Goal: Information Seeking & Learning: Check status

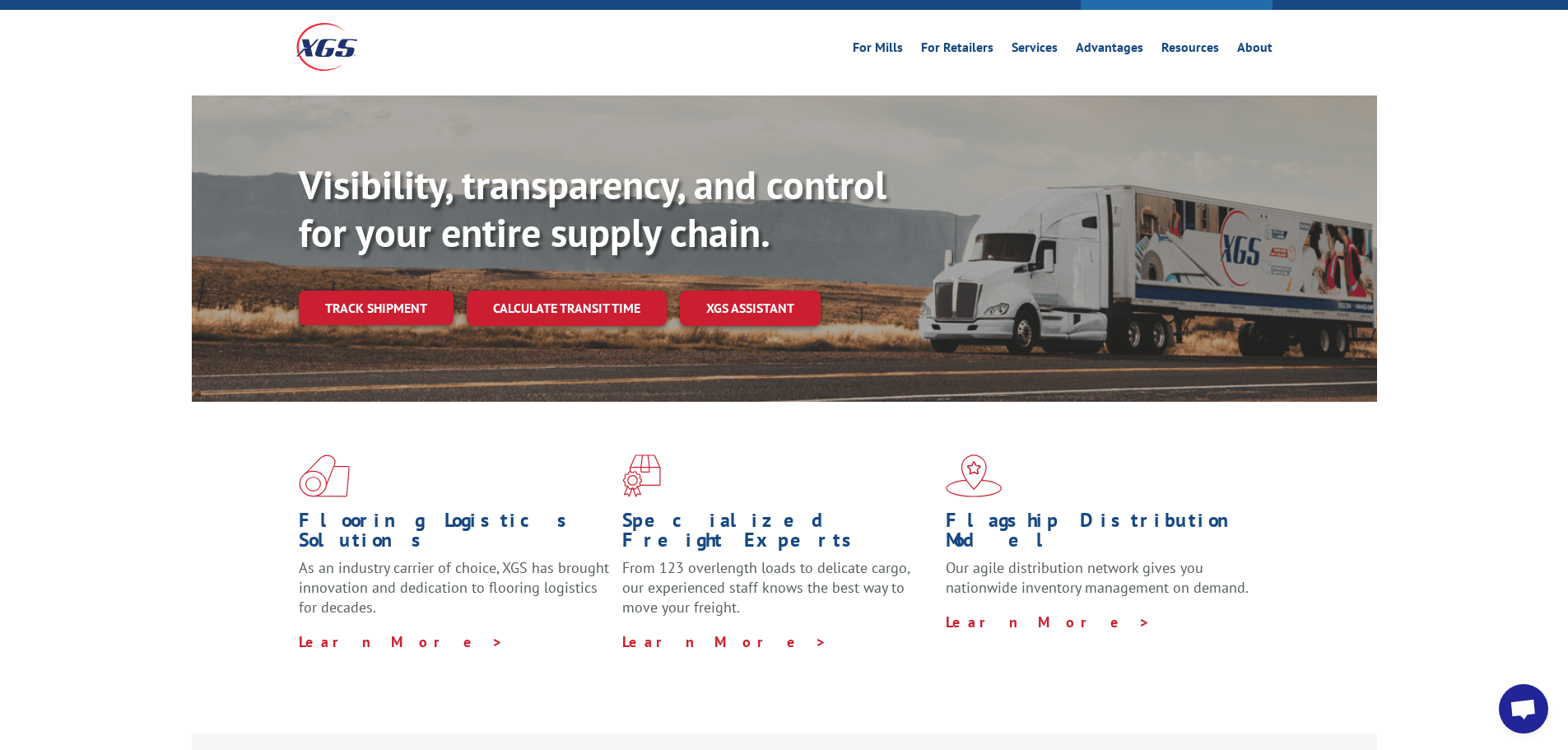
scroll to position [164, 0]
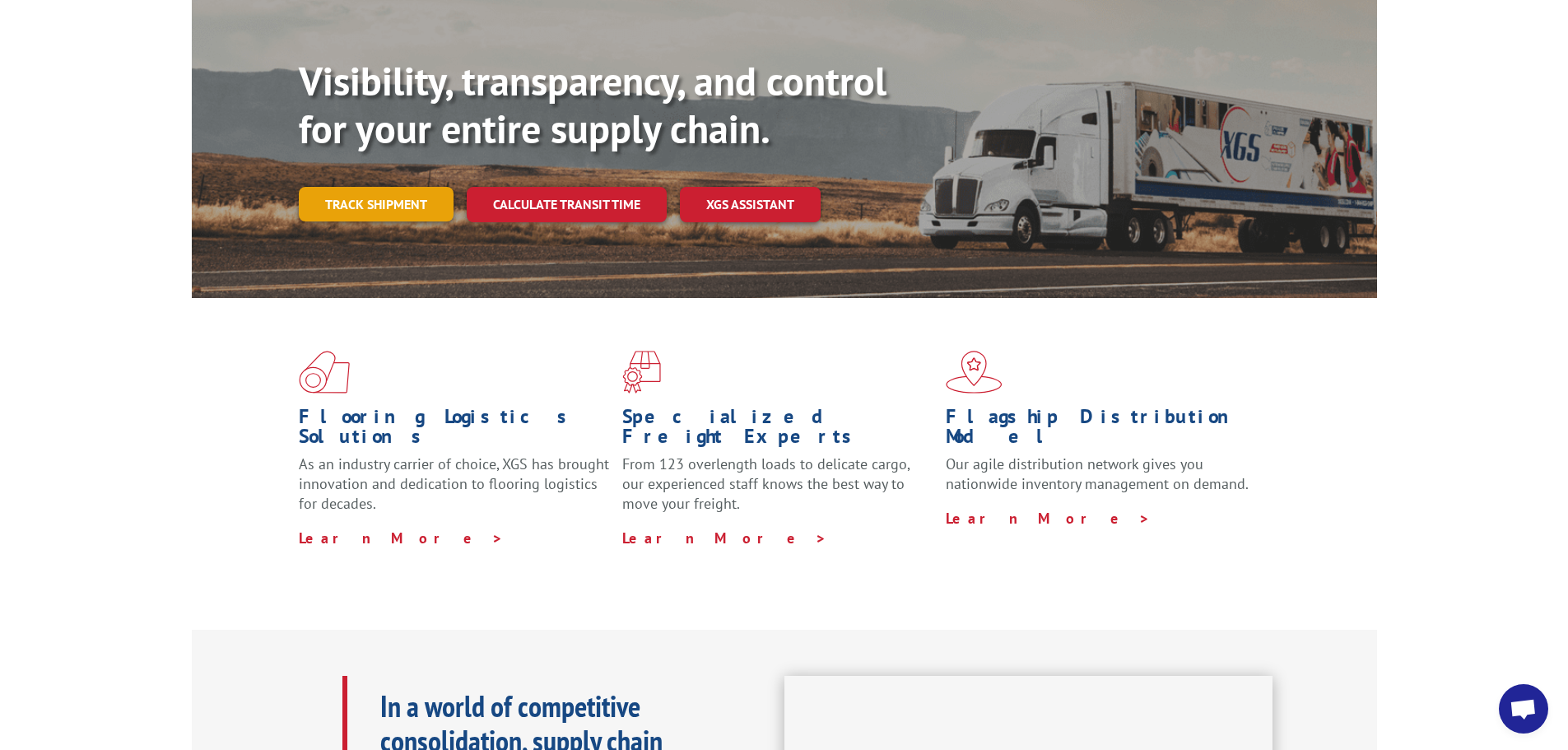
click at [402, 187] on link "Track shipment" at bounding box center [376, 204] width 155 height 34
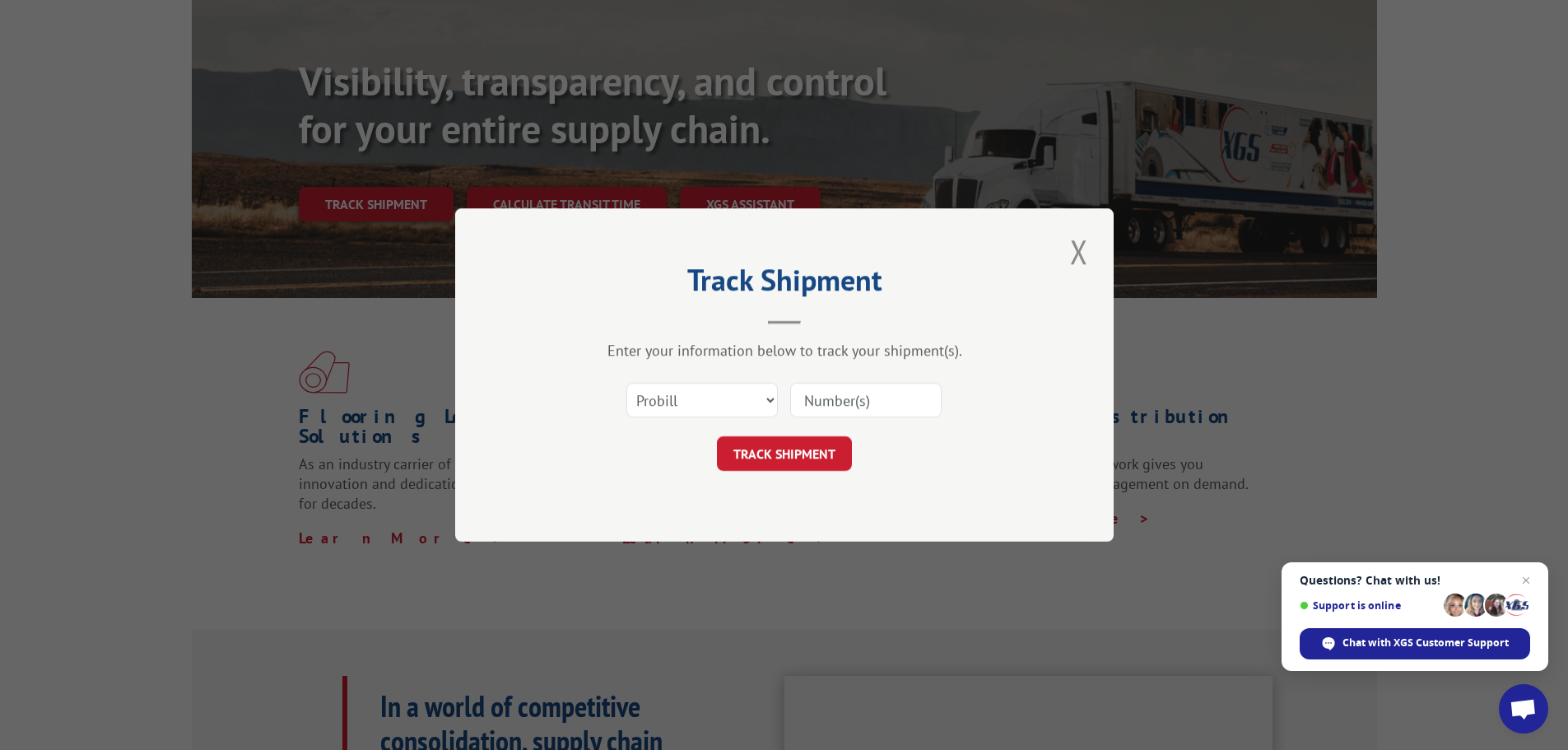
click at [824, 397] on input at bounding box center [866, 400] width 152 height 34
drag, startPoint x: 760, startPoint y: 368, endPoint x: 802, endPoint y: 381, distance: 44.0
click at [760, 368] on div "Enter your information below to track your shipment(s). Select category... Prob…" at bounding box center [784, 406] width 494 height 130
click at [815, 383] on input at bounding box center [866, 400] width 152 height 34
paste input "15340824"
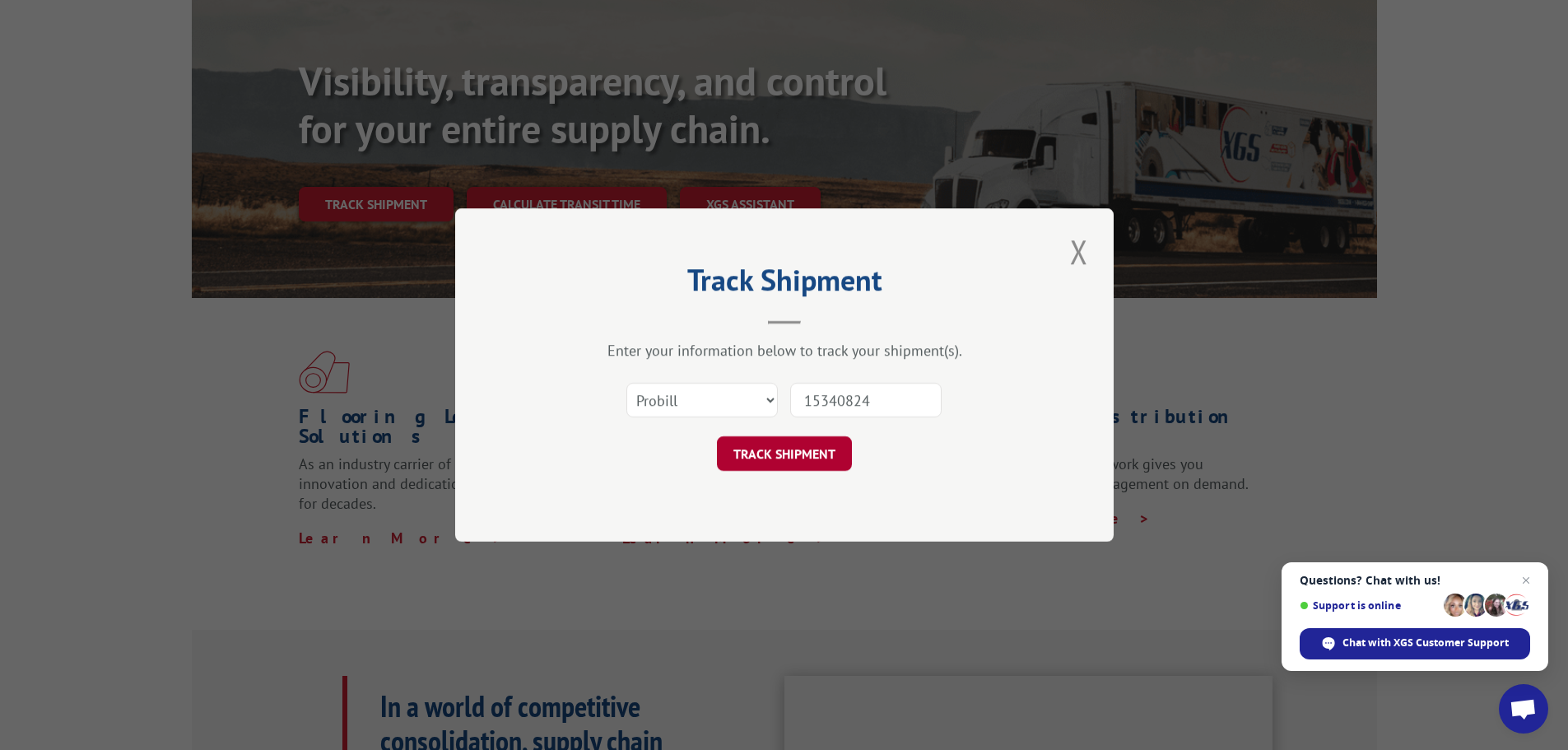
type input "15340824"
click at [803, 461] on button "TRACK SHIPMENT" at bounding box center [784, 454] width 135 height 34
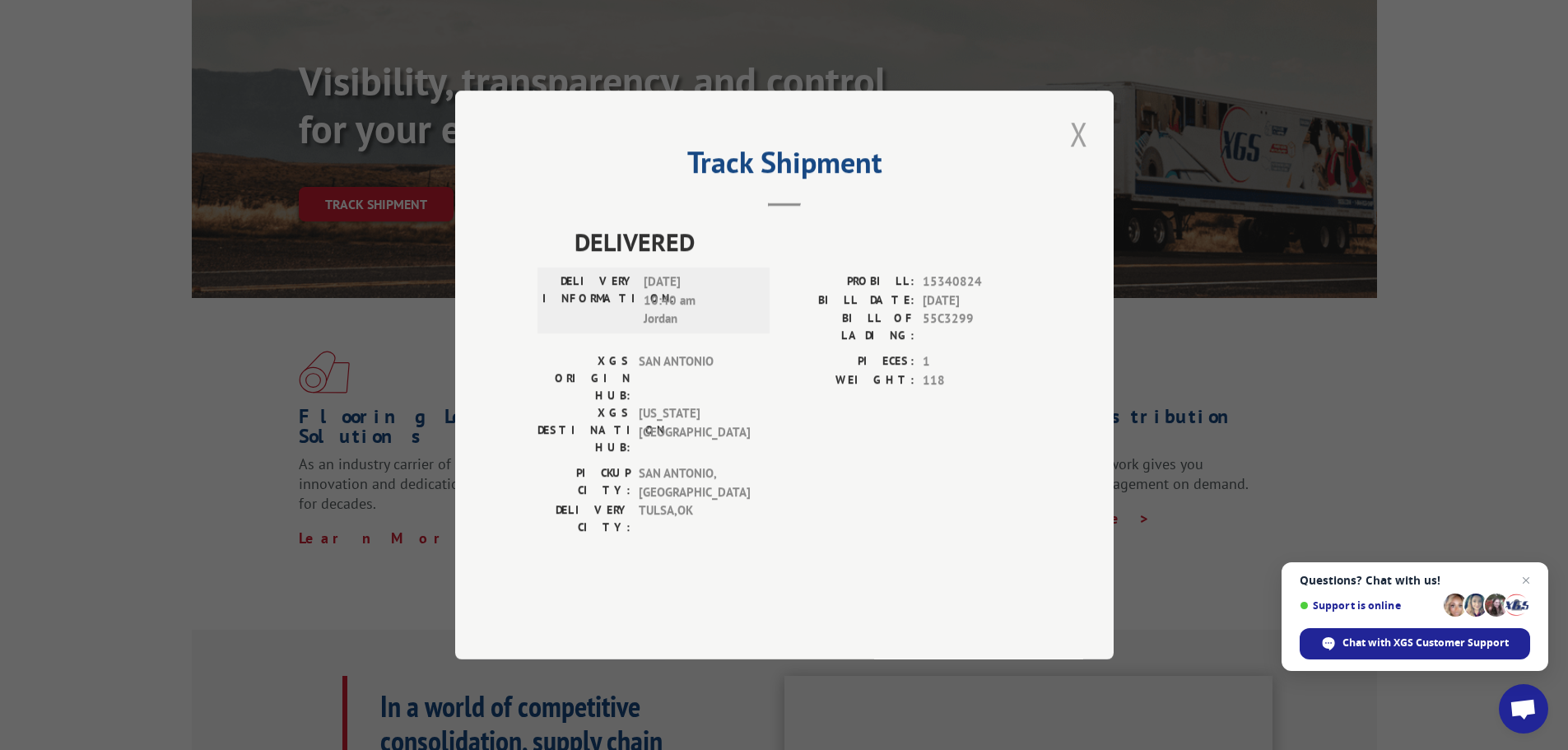
click at [1077, 157] on button "Close modal" at bounding box center [1078, 133] width 28 height 45
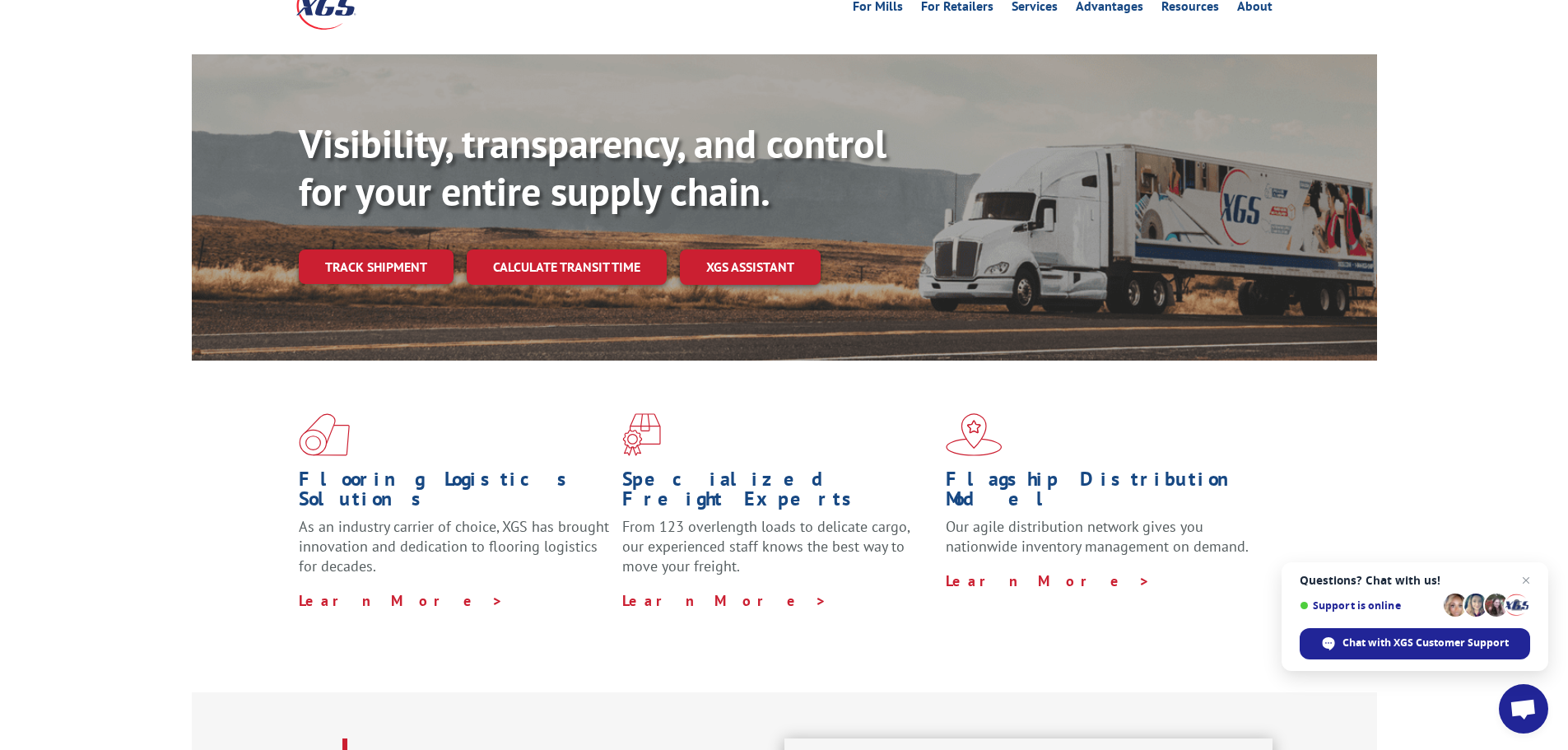
scroll to position [0, 0]
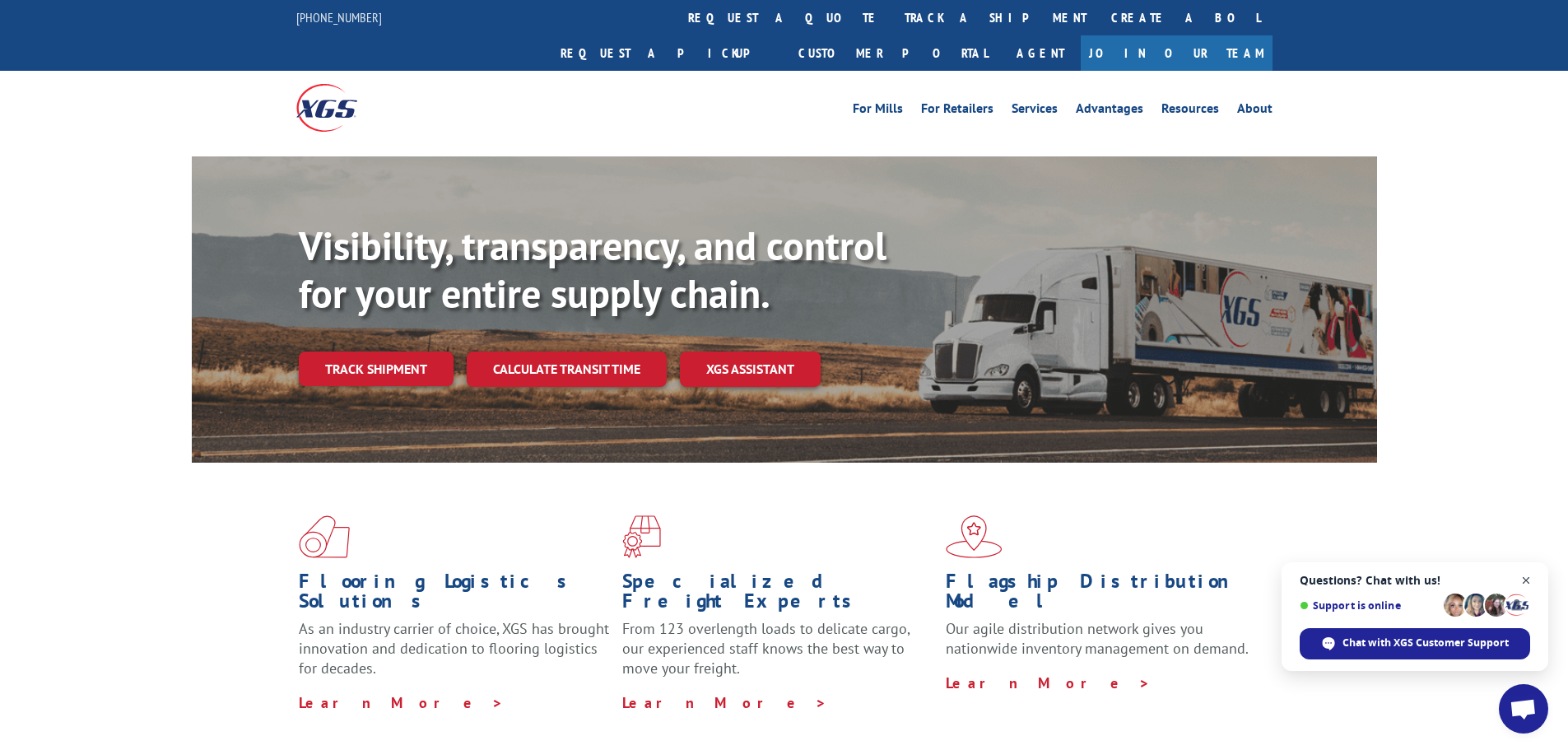
drag, startPoint x: 1527, startPoint y: 579, endPoint x: 951, endPoint y: 553, distance: 576.6
click at [1524, 578] on span "Open chat" at bounding box center [1526, 580] width 20 height 20
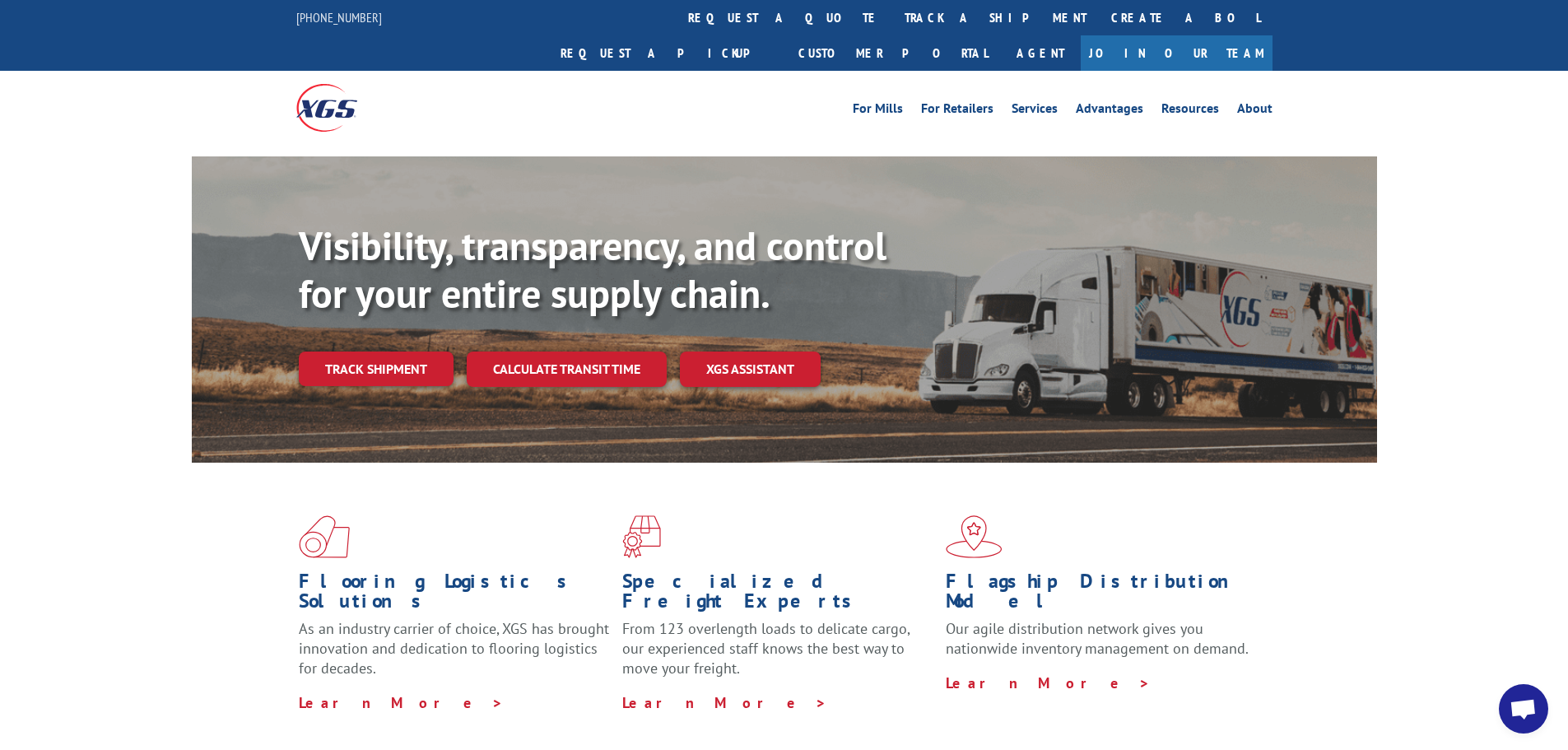
click at [784, 352] on link "XGS ASSISTANT" at bounding box center [750, 369] width 140 height 35
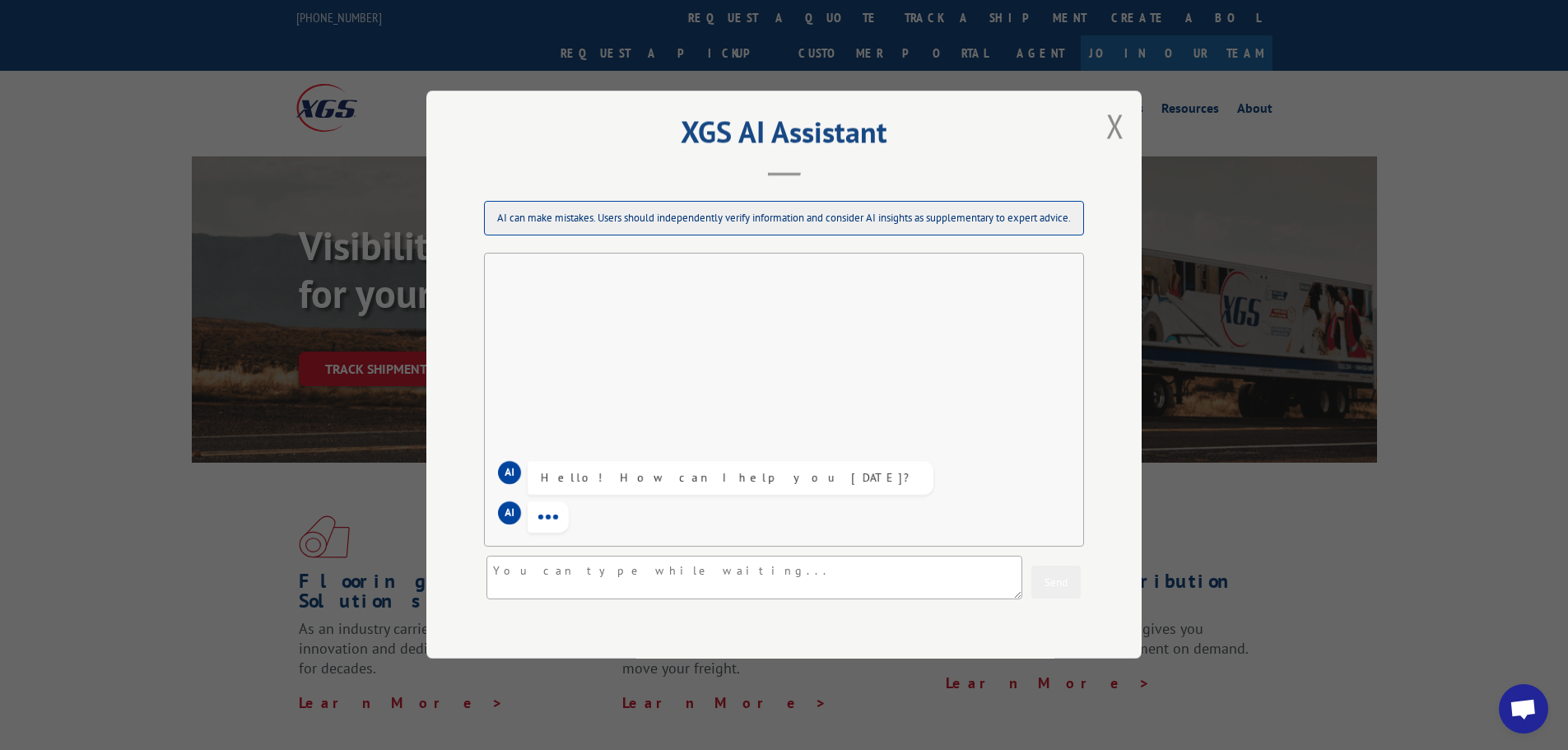
click at [750, 420] on div "AI Hello! How can I help you [DATE]? AI" at bounding box center [784, 400] width 600 height 295
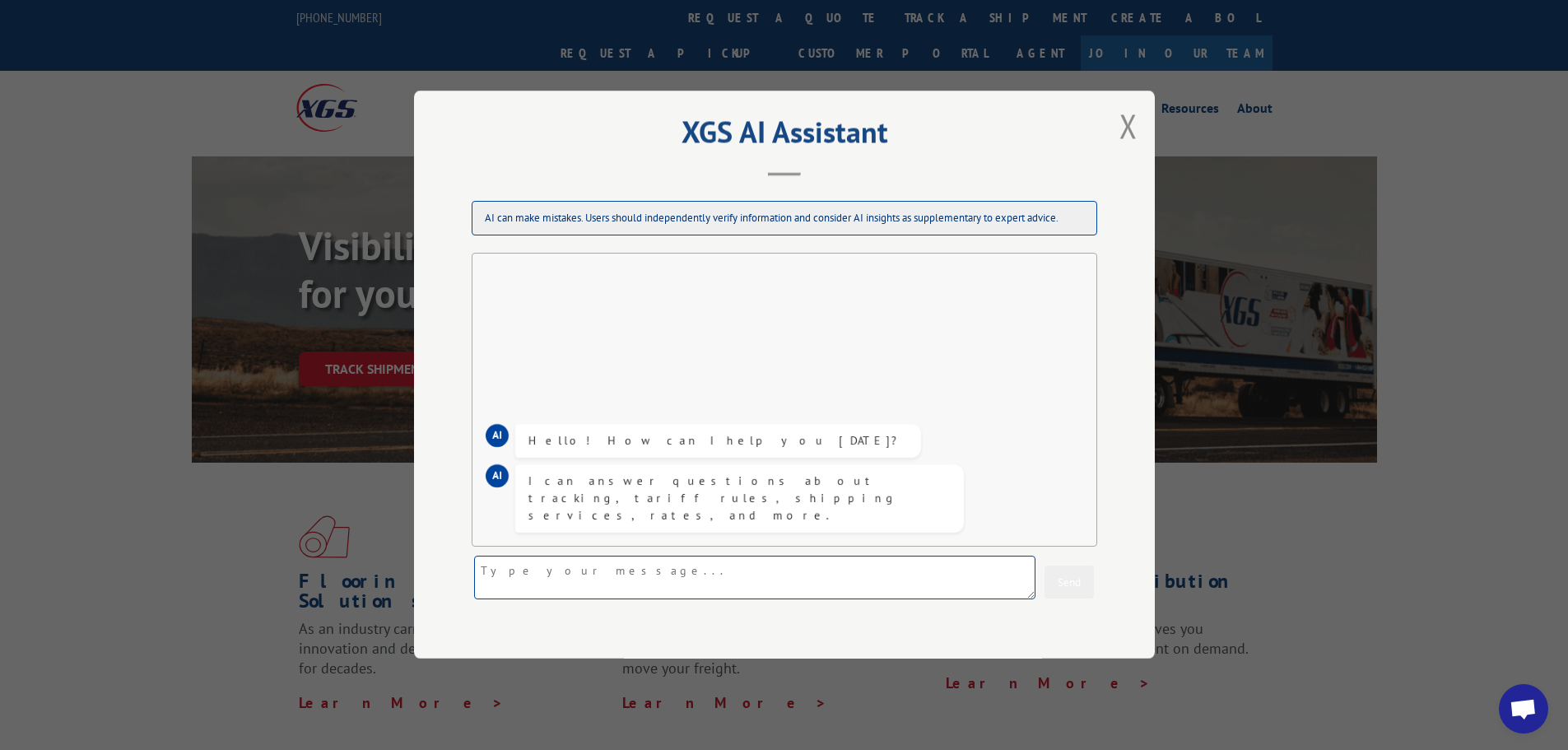
click at [602, 574] on textarea at bounding box center [755, 579] width 562 height 44
paste textarea "15340824"
type textarea "15340824 I need the docs for this pro"
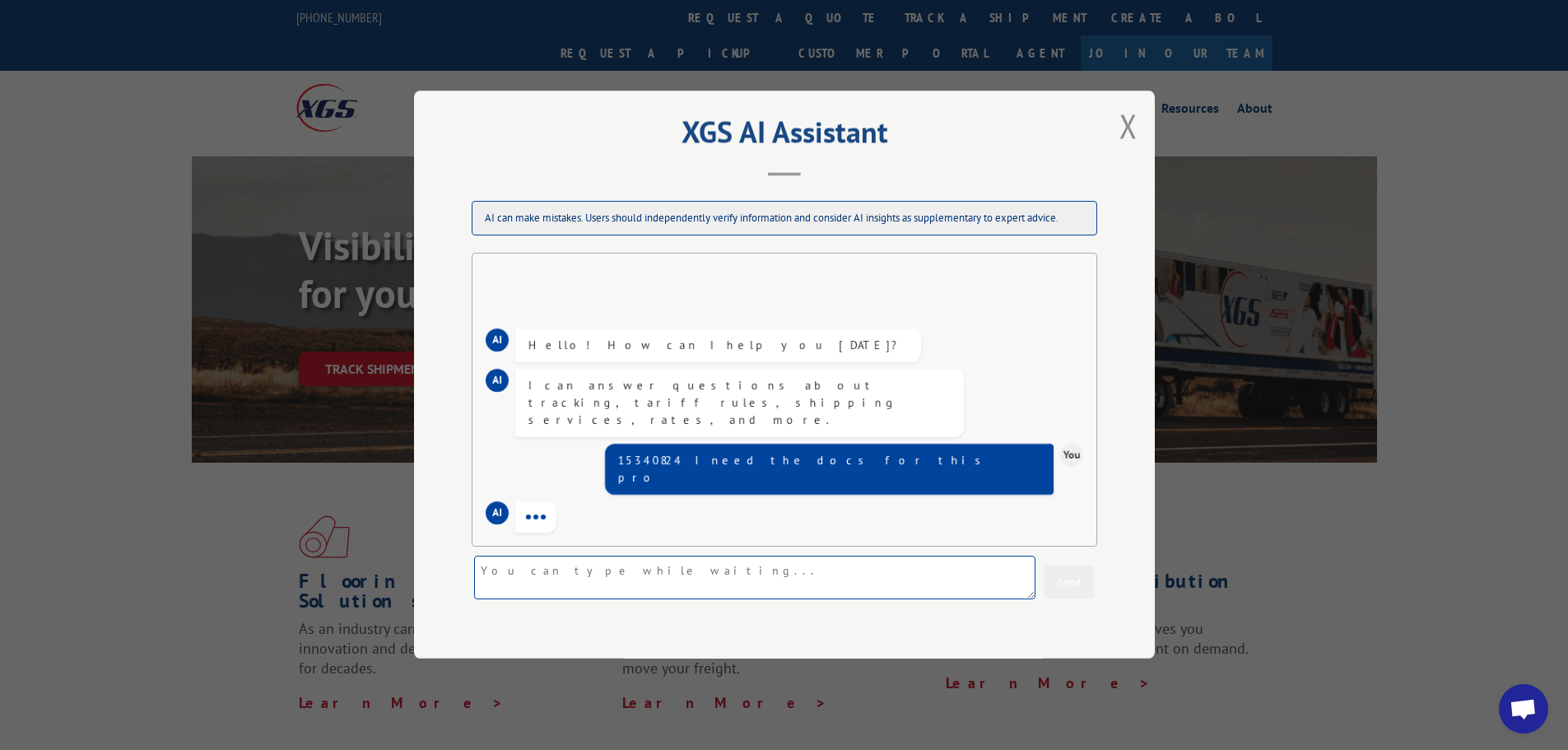
scroll to position [102, 0]
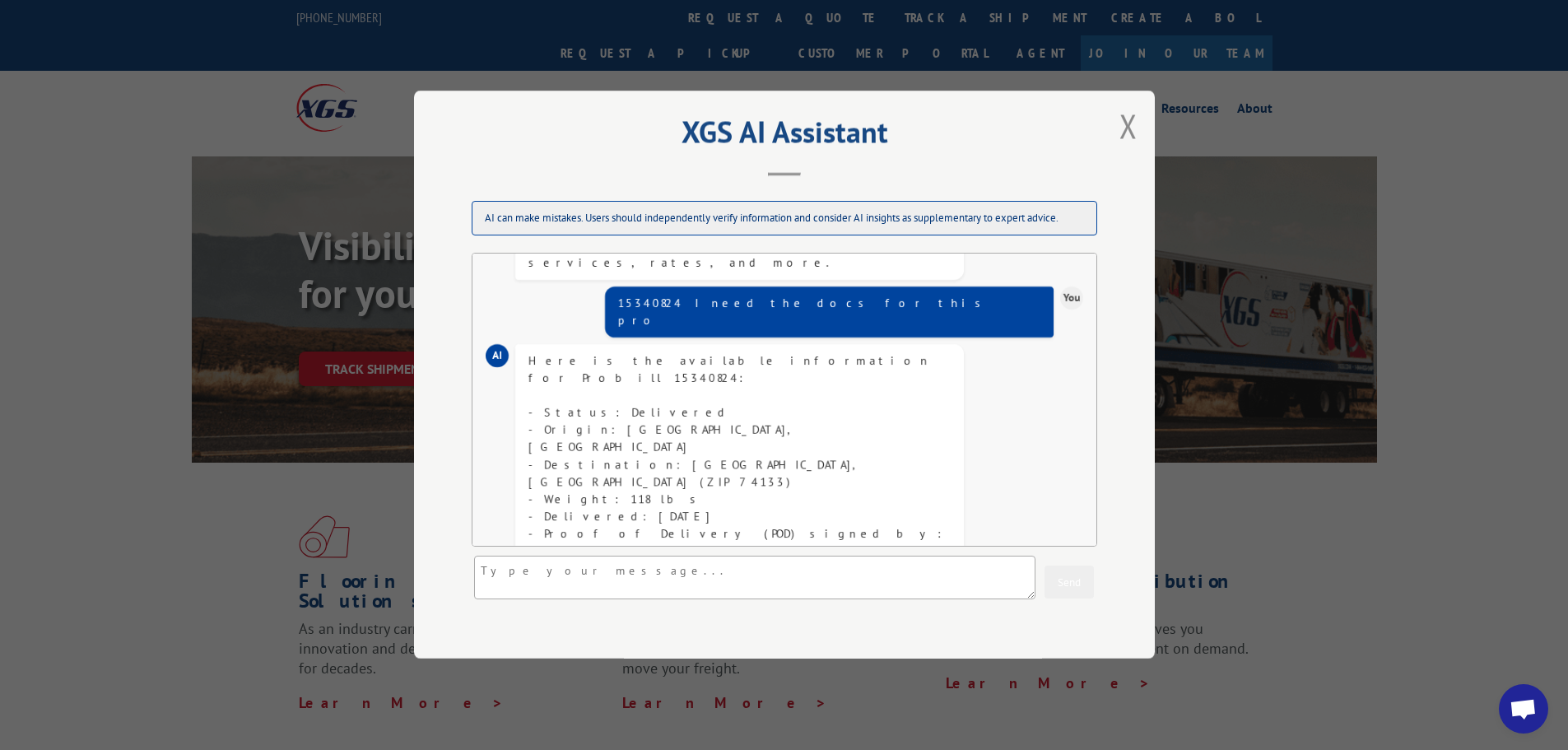
click at [1112, 124] on h2 "XGS AI Assistant" at bounding box center [785, 136] width 659 height 32
drag, startPoint x: 676, startPoint y: 618, endPoint x: 668, endPoint y: 600, distance: 19.7
click at [676, 614] on div "XGS AI Assistant AI can make mistakes. Users should independently verify inform…" at bounding box center [785, 375] width 741 height 568
click at [667, 598] on textarea at bounding box center [755, 579] width 562 height 44
type textarea "how do i login"
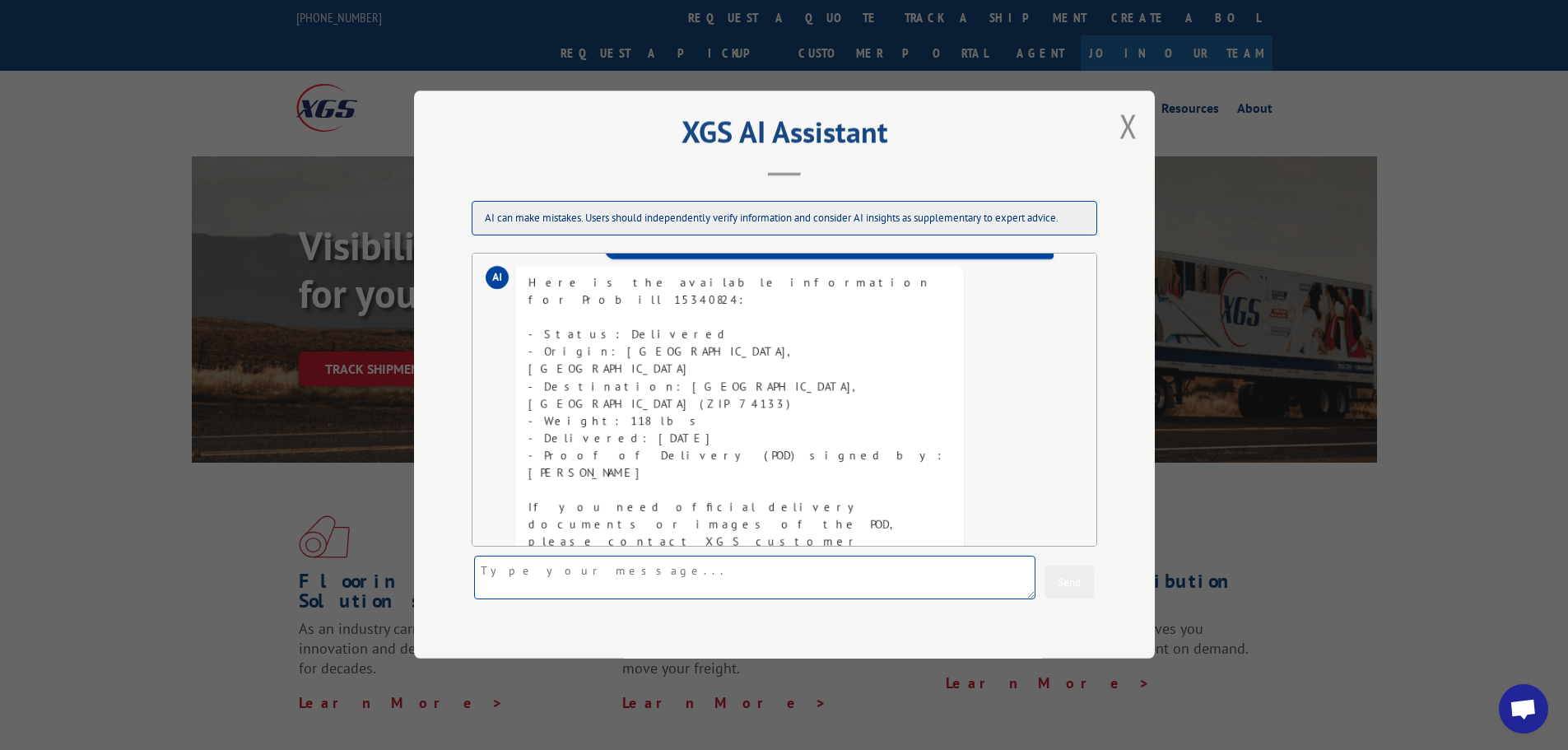
scroll to position [373, 0]
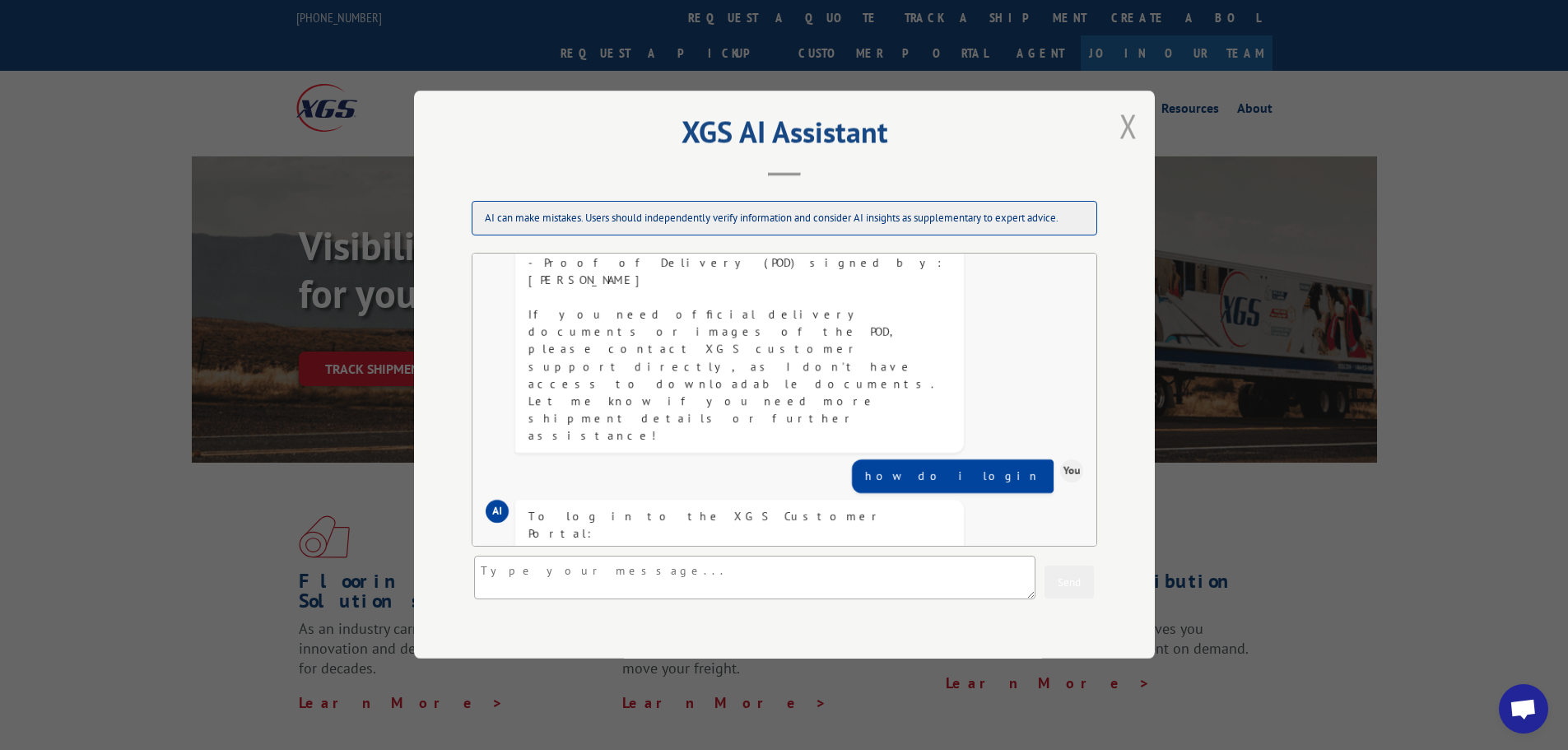
click at [1125, 128] on button "Close modal" at bounding box center [1128, 125] width 28 height 45
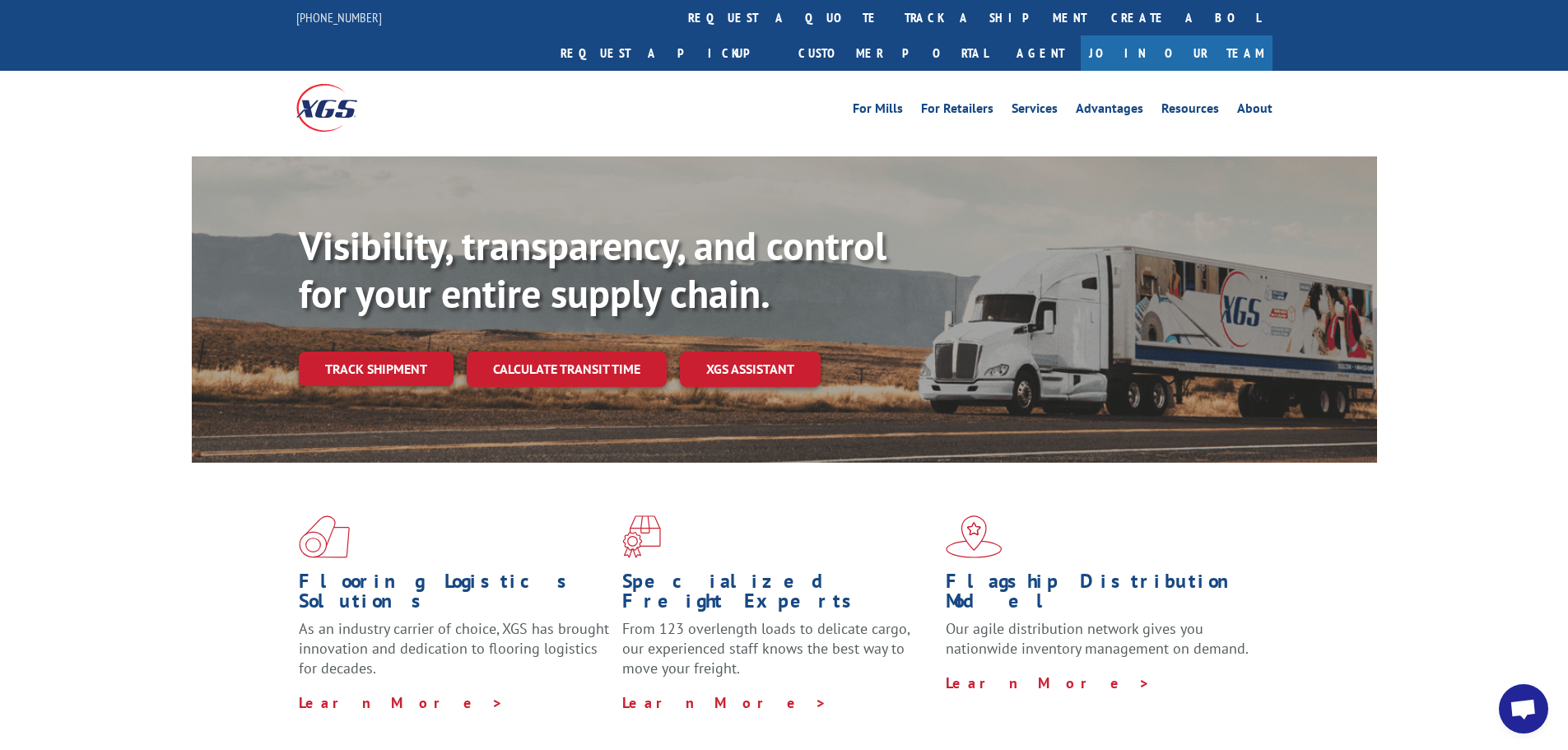
click at [1226, 35] on link "Join Our Team" at bounding box center [1176, 53] width 192 height 35
click at [892, 22] on link "track a shipment" at bounding box center [995, 17] width 206 height 35
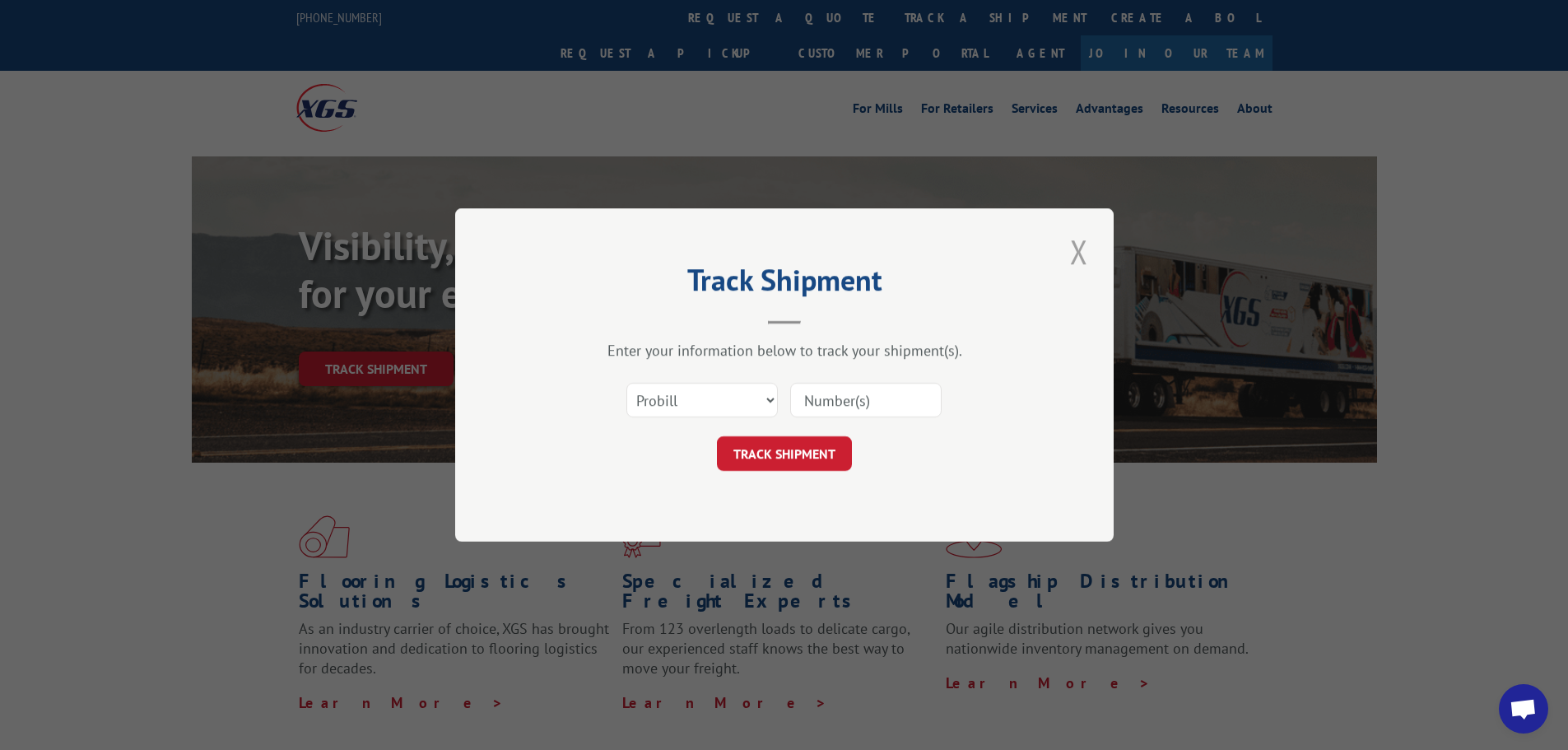
click at [1078, 260] on button "Close modal" at bounding box center [1078, 251] width 28 height 45
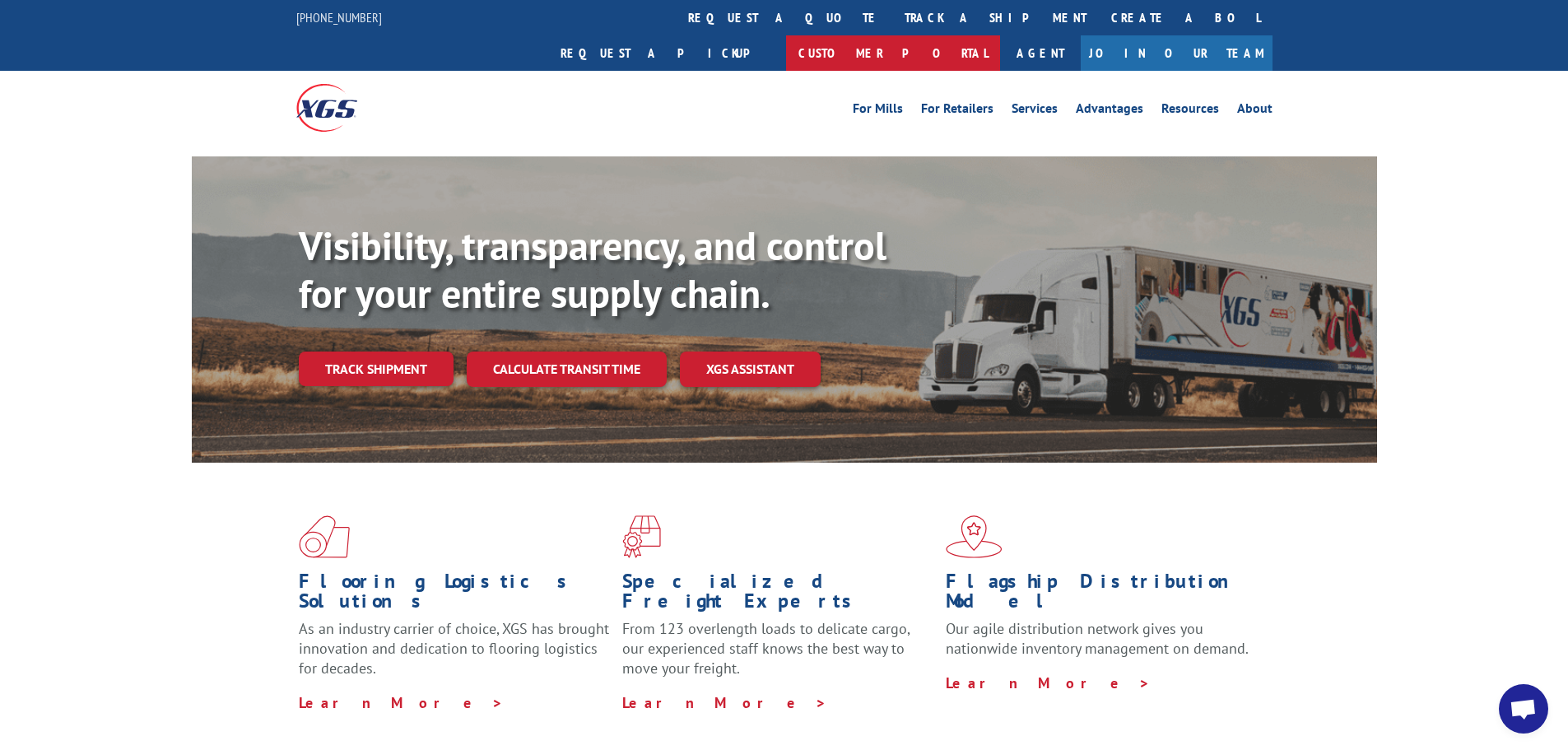
click at [1000, 35] on link "Customer Portal" at bounding box center [893, 53] width 214 height 35
